Goal: Task Accomplishment & Management: Manage account settings

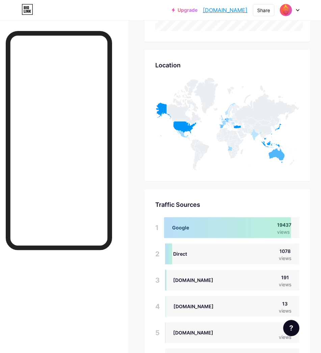
scroll to position [412, 0]
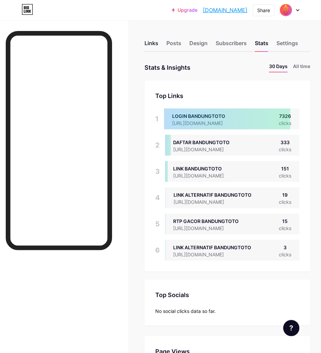
click at [155, 43] on div "Links" at bounding box center [151, 45] width 14 height 12
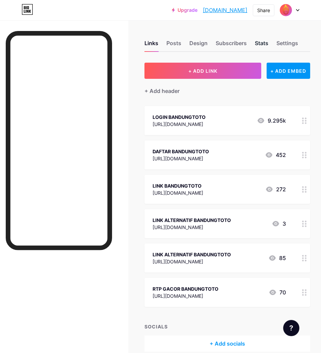
click at [266, 41] on div "Stats" at bounding box center [260, 45] width 13 height 12
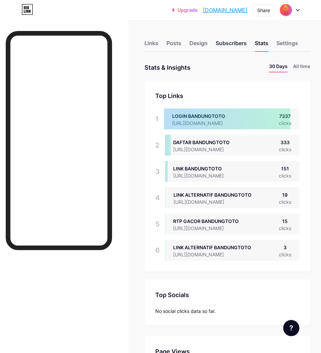
scroll to position [353, 321]
click at [236, 42] on div "Subscribers" at bounding box center [230, 45] width 31 height 12
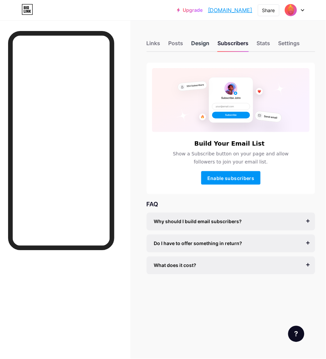
click at [199, 41] on div "Design" at bounding box center [200, 45] width 18 height 12
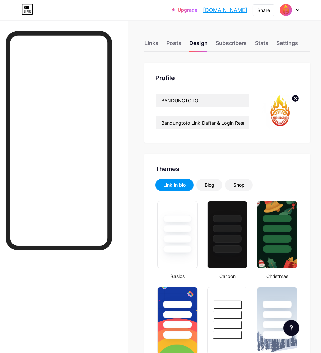
type input "#ffc800"
type input "#000000"
drag, startPoint x: 180, startPoint y: 43, endPoint x: 187, endPoint y: 45, distance: 7.1
click at [180, 43] on div "Posts" at bounding box center [173, 45] width 15 height 12
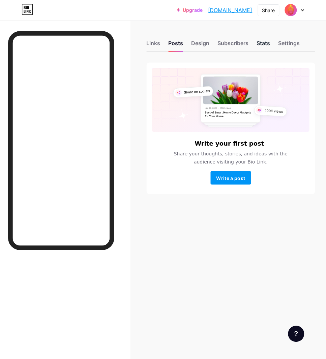
click at [259, 44] on div "Stats" at bounding box center [263, 45] width 13 height 12
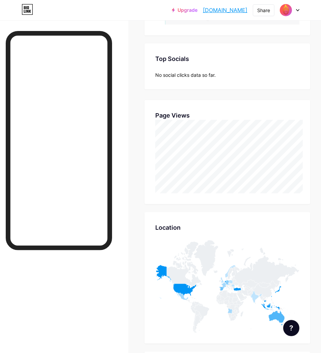
scroll to position [262, 0]
